Goal: Task Accomplishment & Management: Use online tool/utility

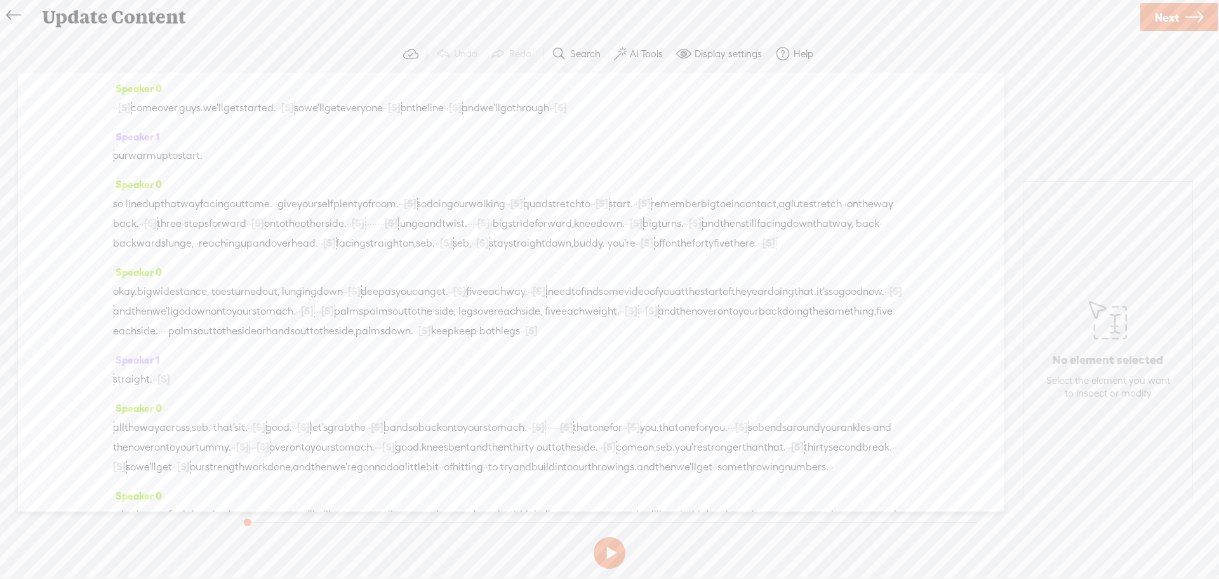
scroll to position [149, 0]
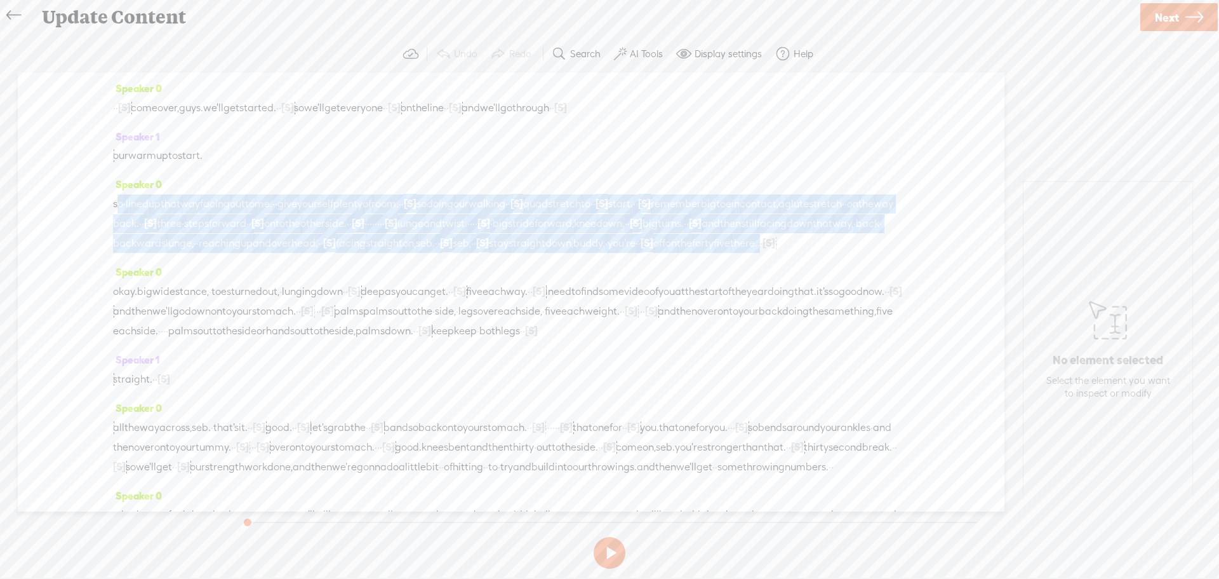
drag, startPoint x: 115, startPoint y: 203, endPoint x: 653, endPoint y: 264, distance: 541.3
click at [653, 253] on div "so · lined up that way facing out to me. · · give yourself plenty of room. · · …" at bounding box center [511, 223] width 796 height 59
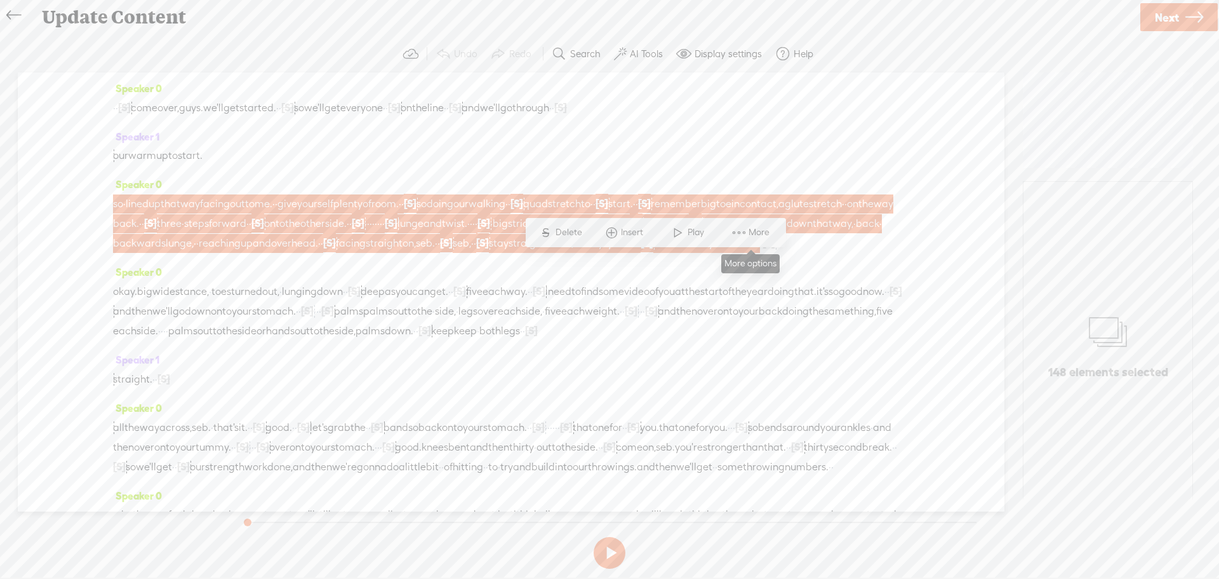
click at [741, 229] on span at bounding box center [739, 232] width 19 height 23
click at [831, 279] on span "Customize & export as clip" at bounding box center [853, 277] width 162 height 29
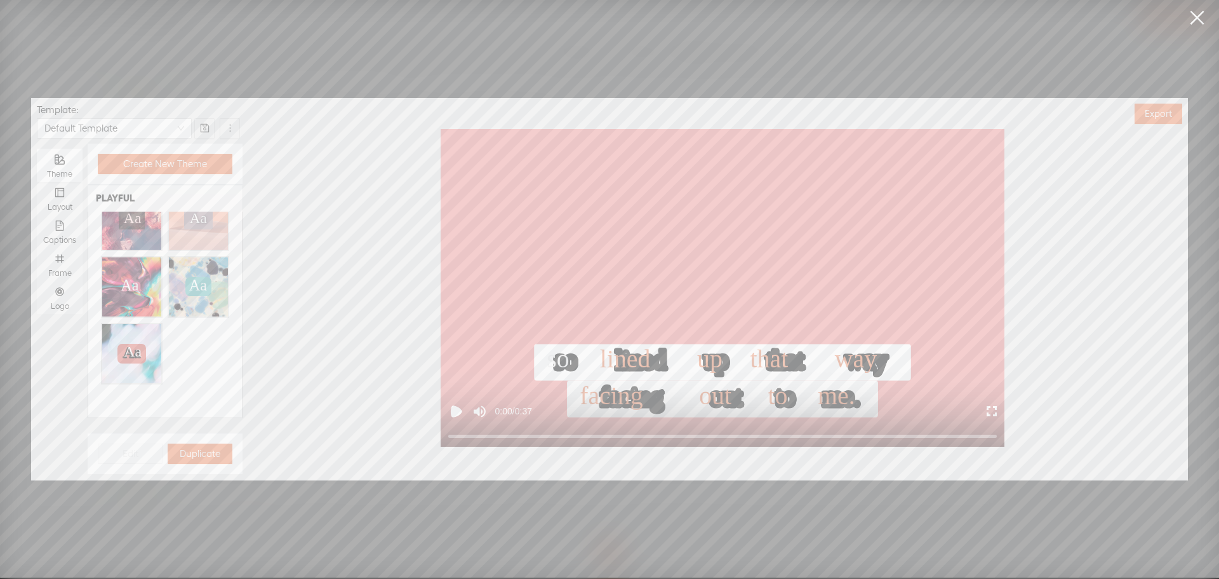
scroll to position [0, 0]
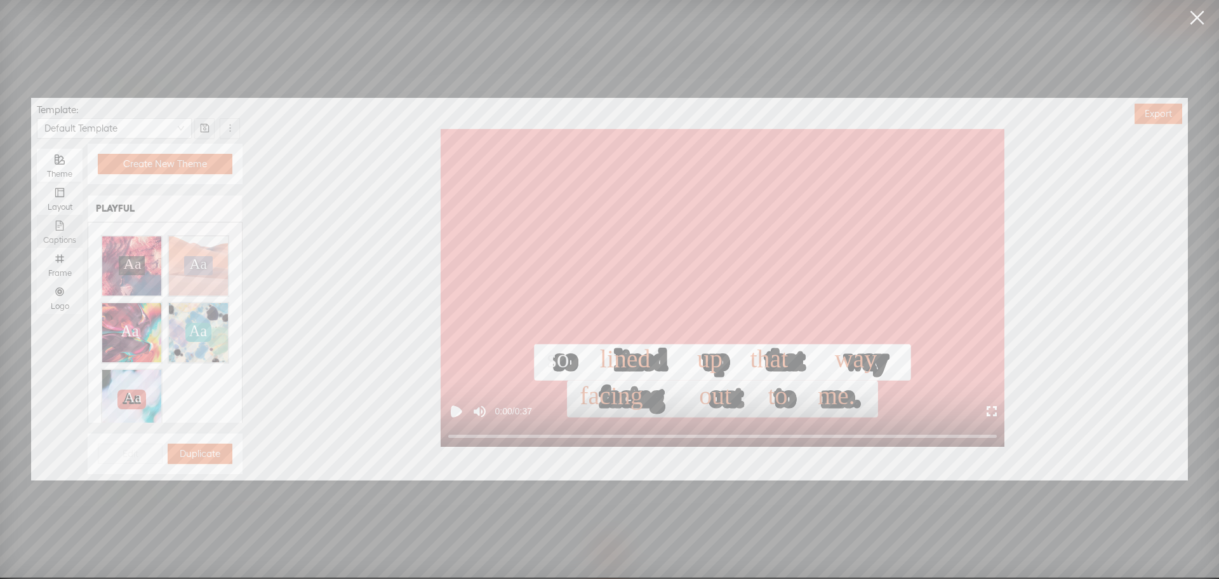
click at [64, 222] on icon "file-text" at bounding box center [60, 225] width 10 height 10
click at [37, 215] on input "Captions" at bounding box center [37, 215] width 0 height 0
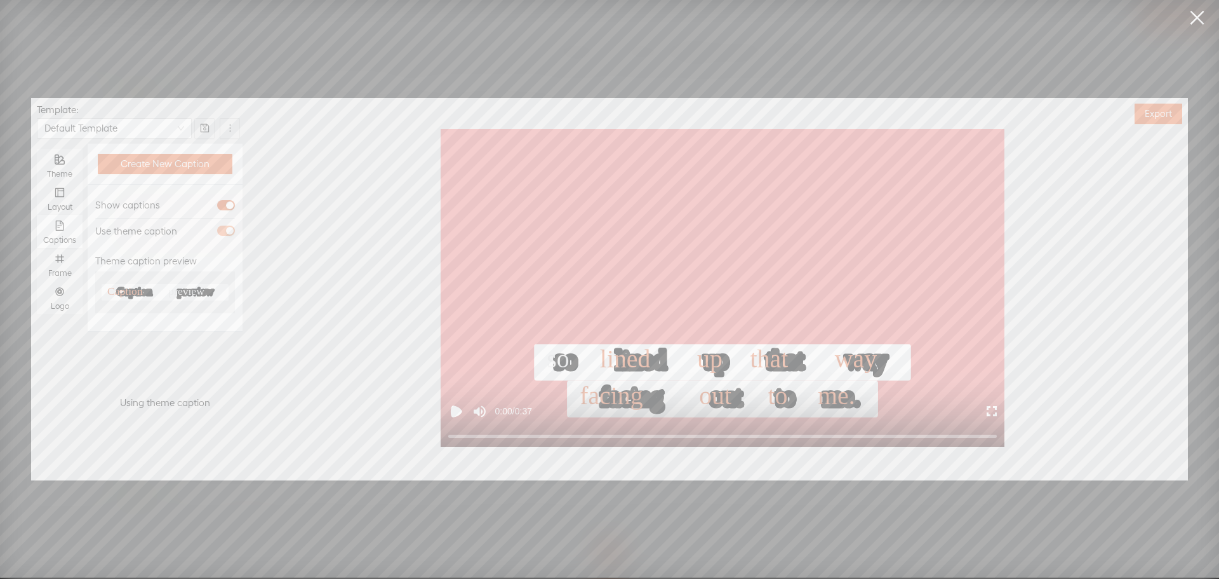
click at [226, 231] on div "button" at bounding box center [230, 231] width 8 height 8
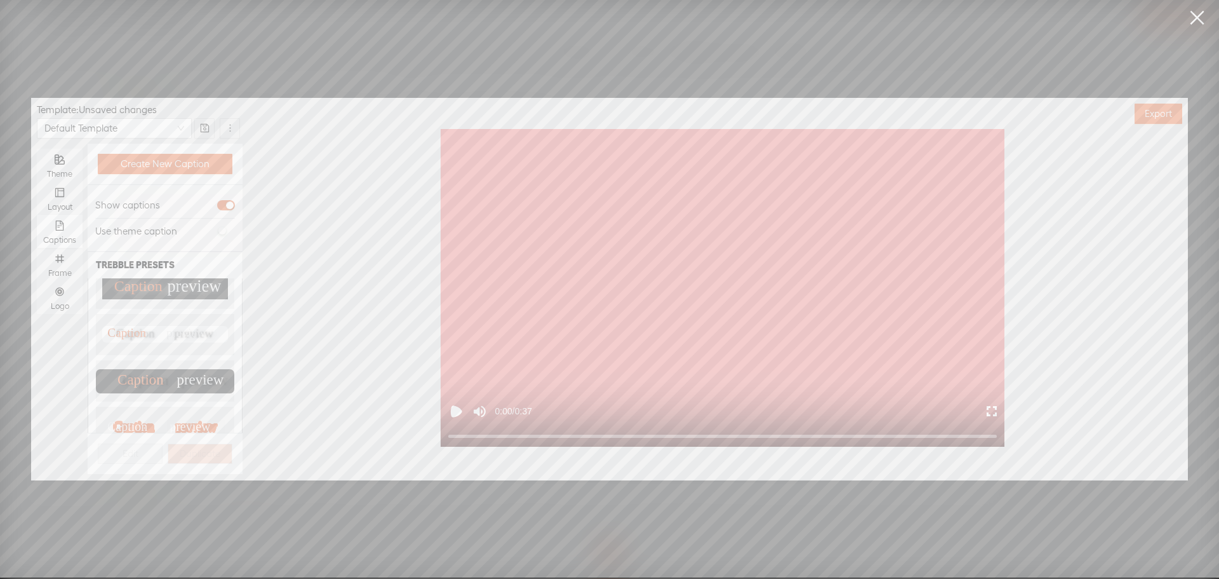
scroll to position [127, 0]
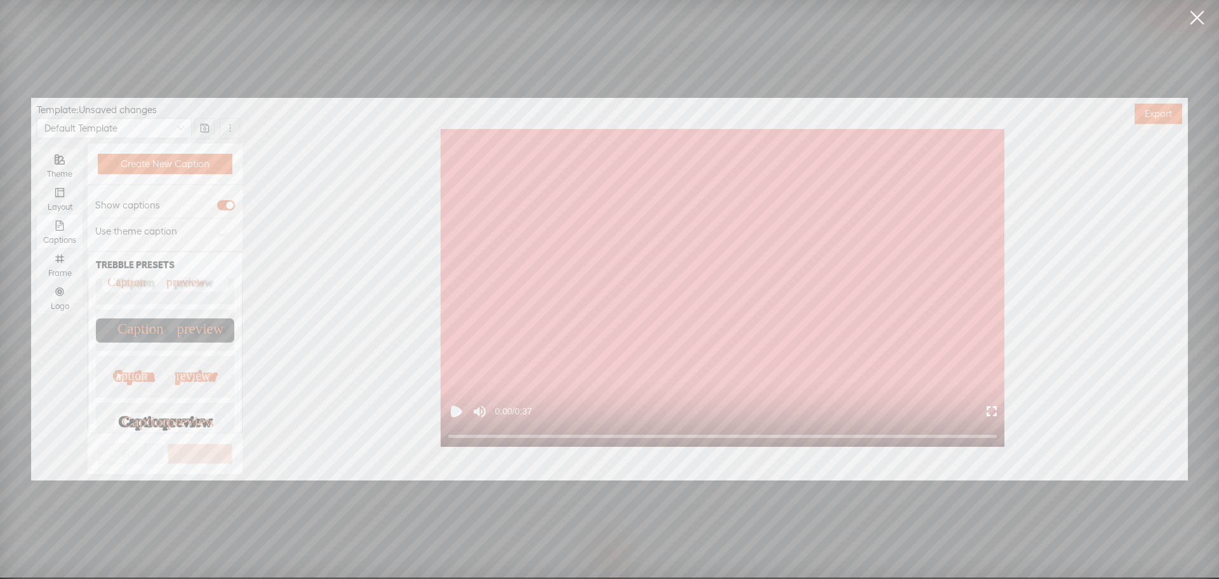
click at [151, 323] on text "Caption" at bounding box center [140, 329] width 46 height 16
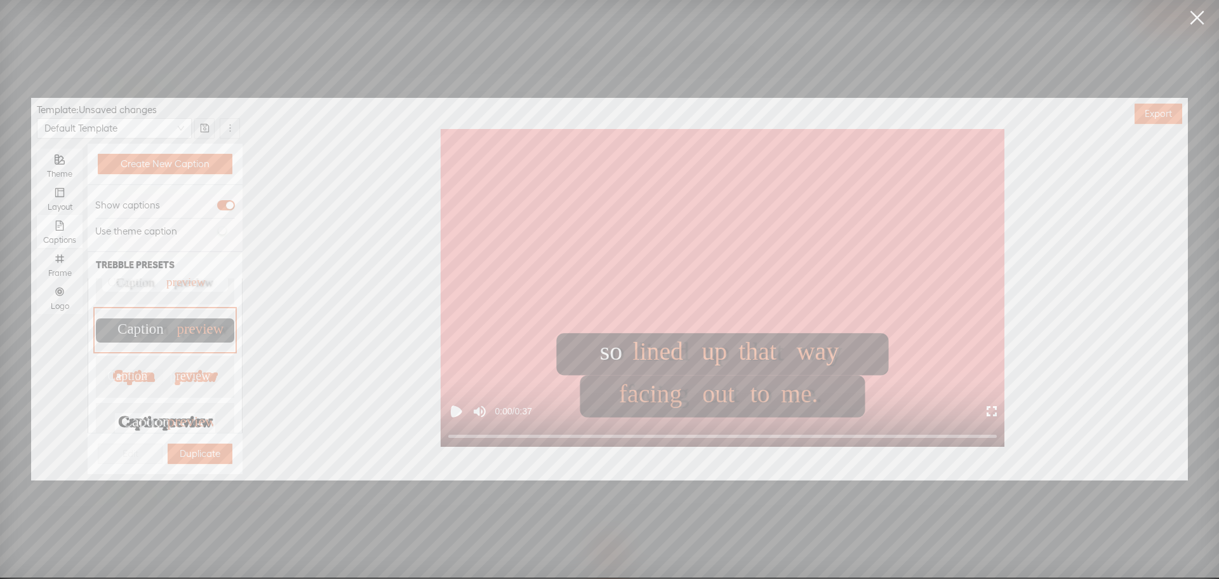
click at [1191, 14] on link at bounding box center [1197, 18] width 32 height 36
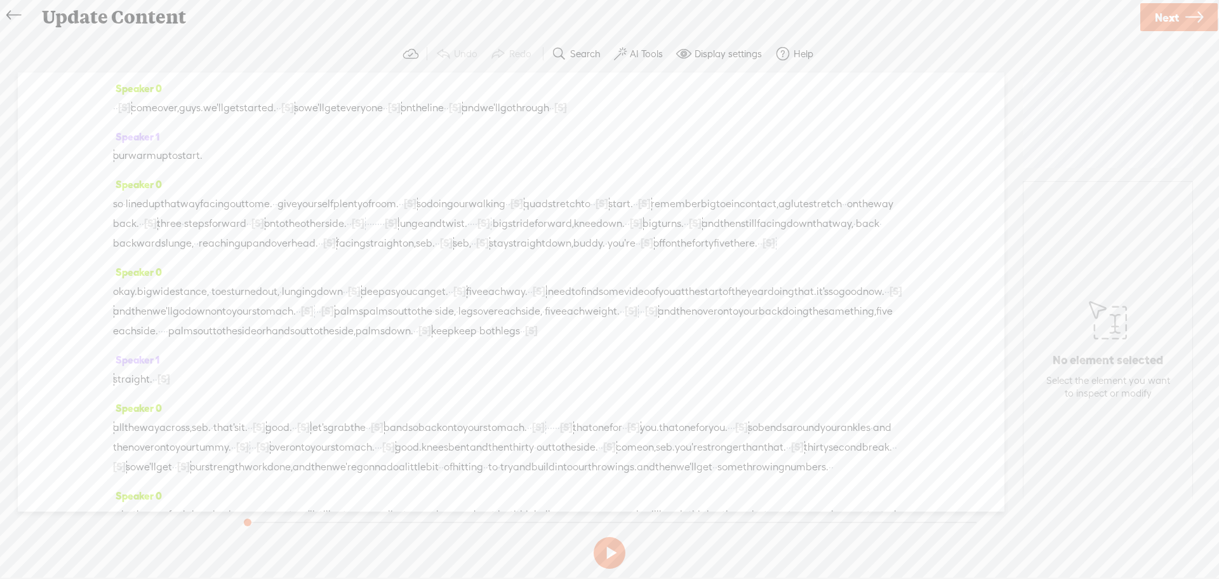
click at [4, 16] on link at bounding box center [17, 15] width 29 height 25
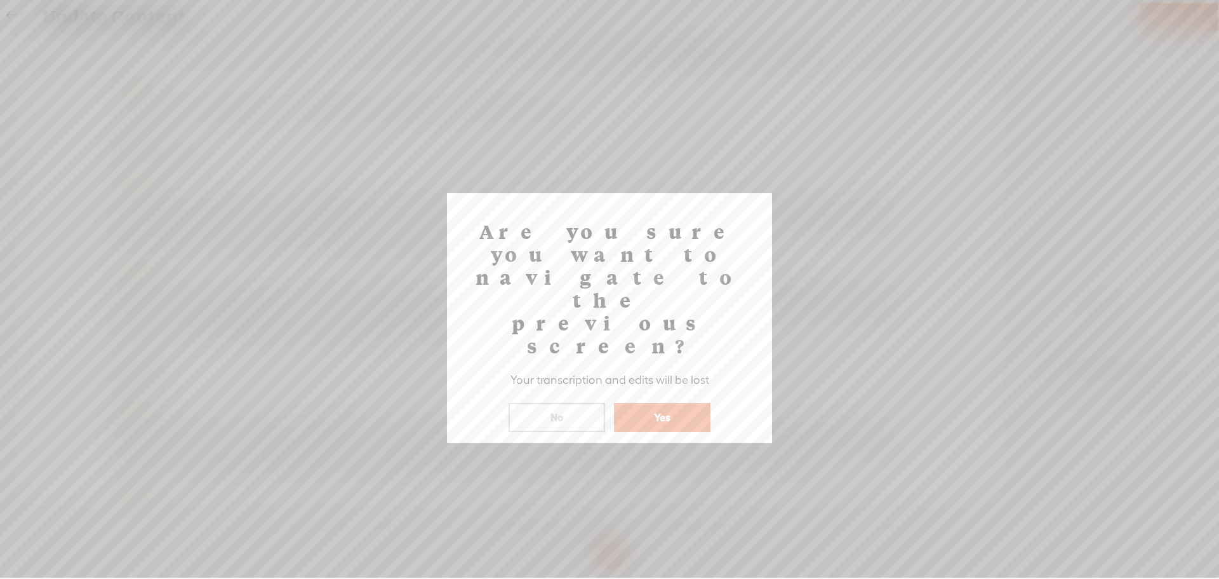
click at [658, 403] on button "Yes" at bounding box center [662, 417] width 97 height 29
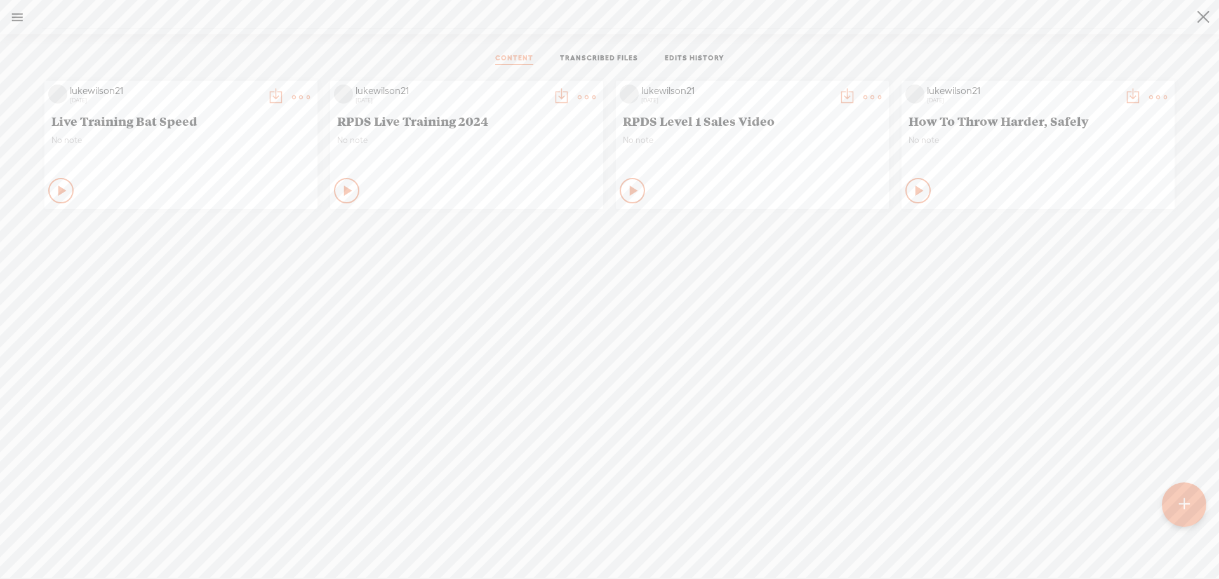
click at [16, 13] on link at bounding box center [17, 17] width 33 height 33
click at [74, 40] on div "lukewilson21" at bounding box center [85, 41] width 53 height 13
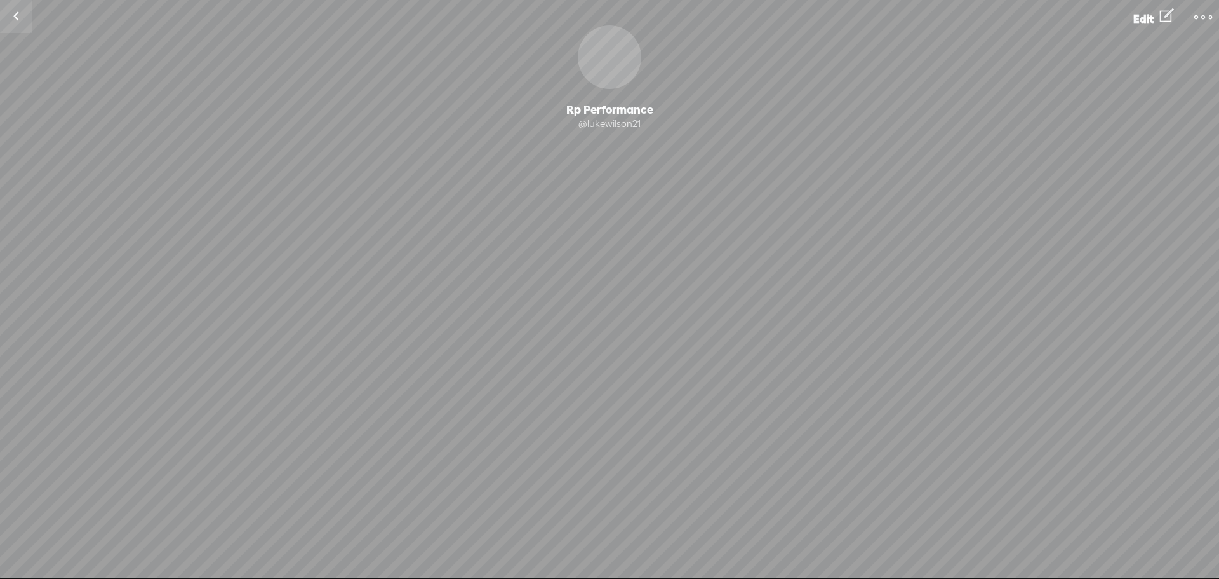
click at [1211, 8] on link at bounding box center [1204, 16] width 32 height 27
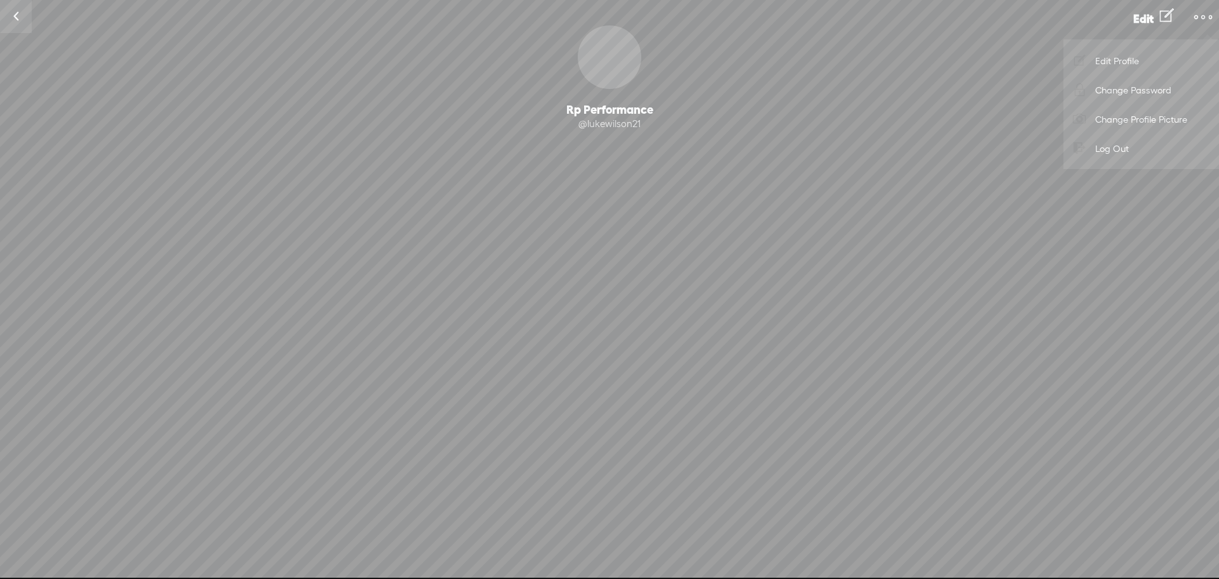
click at [1122, 151] on link "Log Out" at bounding box center [1141, 147] width 143 height 29
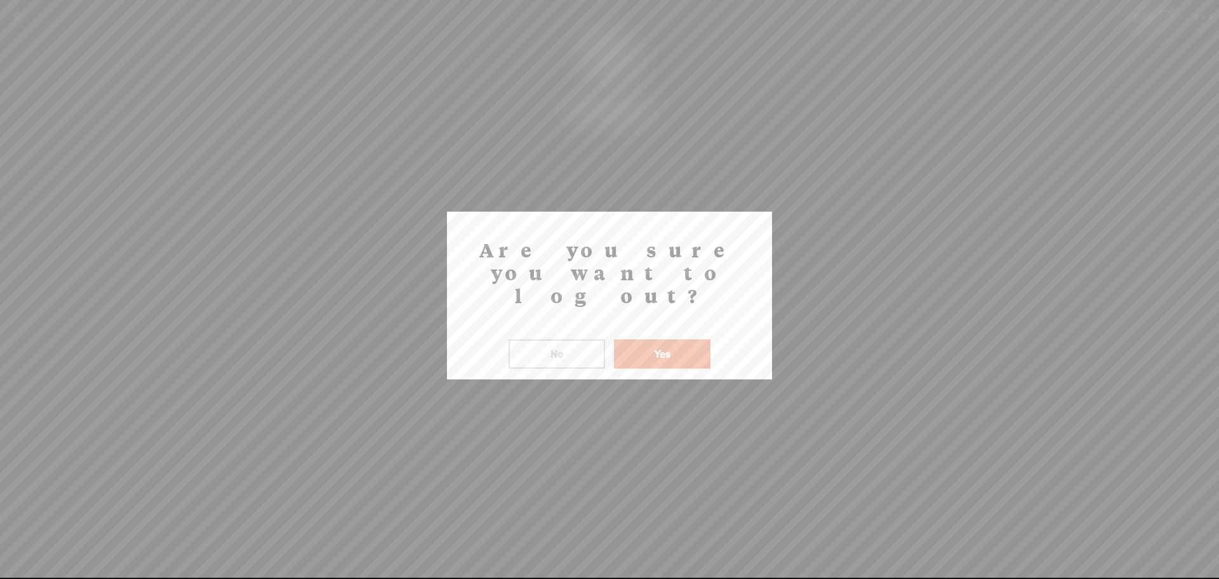
click at [688, 339] on button "Yes" at bounding box center [662, 353] width 97 height 29
